Goal: Find specific page/section: Find specific page/section

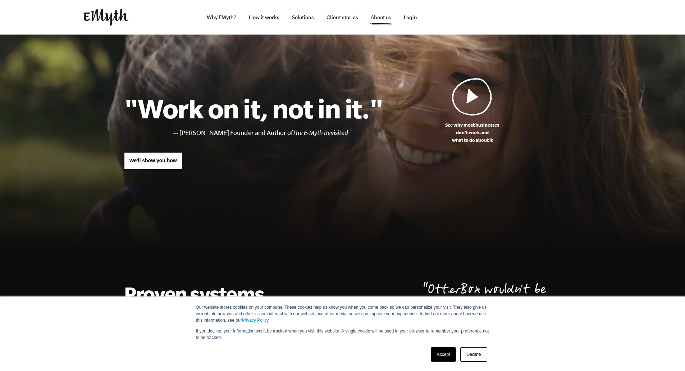
click at [380, 18] on link "About us" at bounding box center [381, 17] width 32 height 35
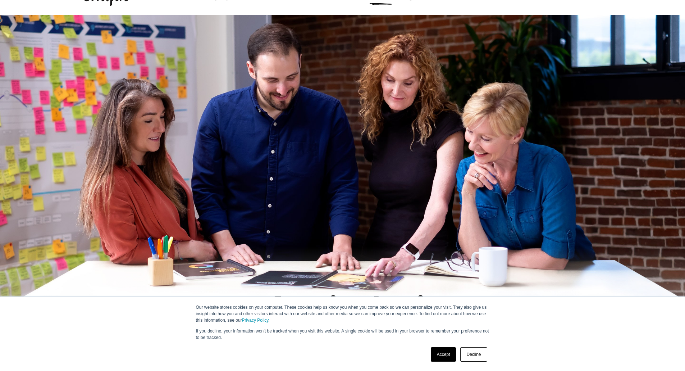
click at [441, 351] on link "Accept" at bounding box center [444, 354] width 26 height 14
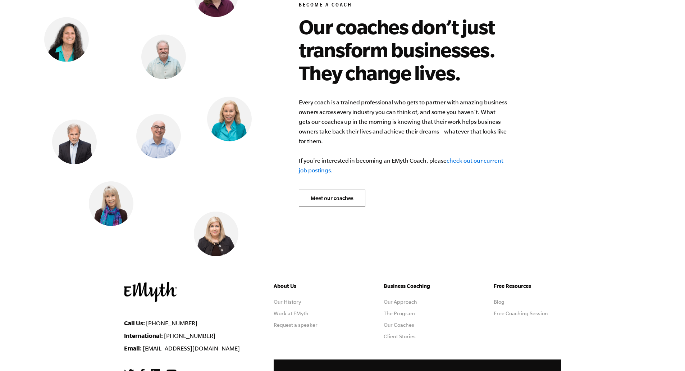
scroll to position [2860, 0]
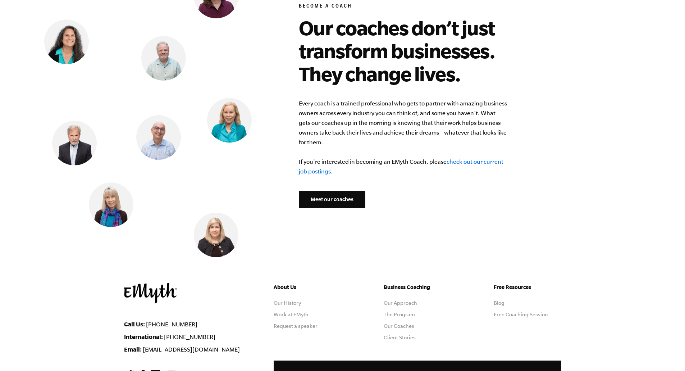
click at [334, 193] on link "Meet our coaches" at bounding box center [332, 199] width 67 height 17
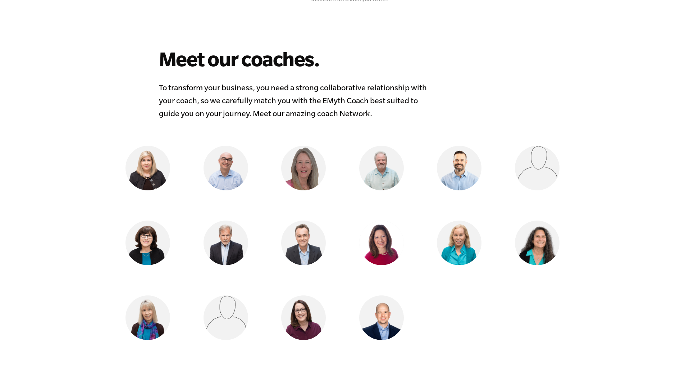
scroll to position [503, 0]
